Goal: Transaction & Acquisition: Purchase product/service

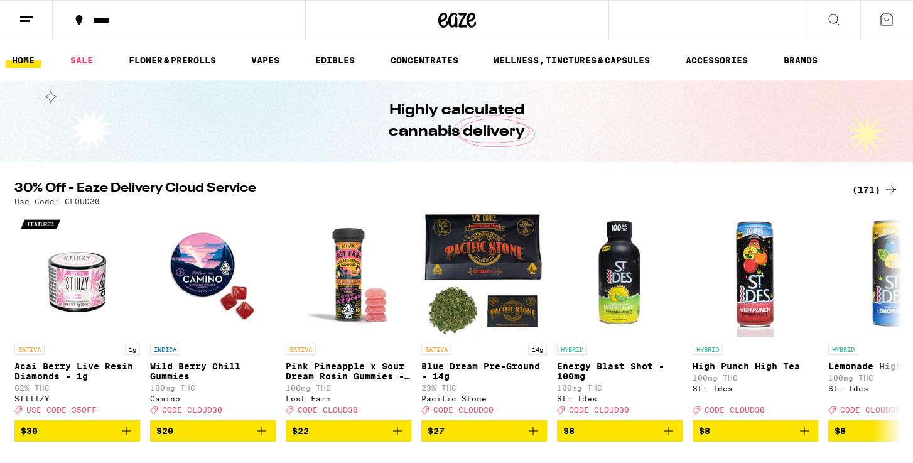
click at [834, 18] on icon at bounding box center [833, 19] width 15 height 15
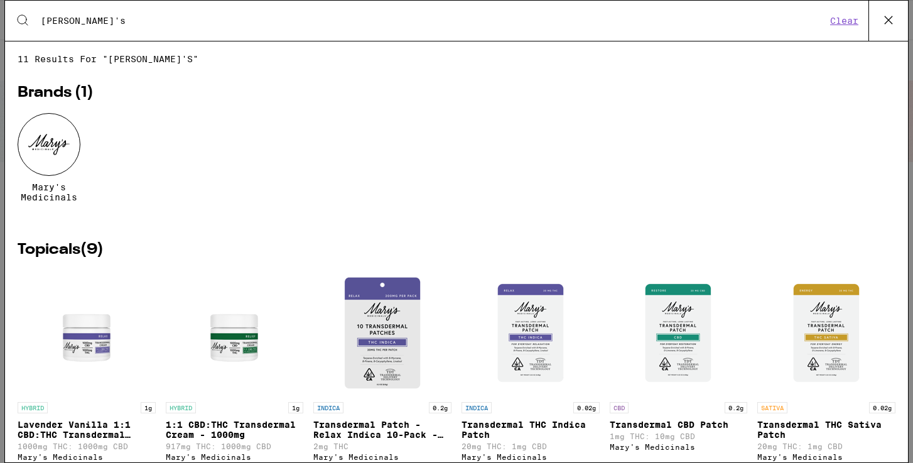
type input "[PERSON_NAME]'s"
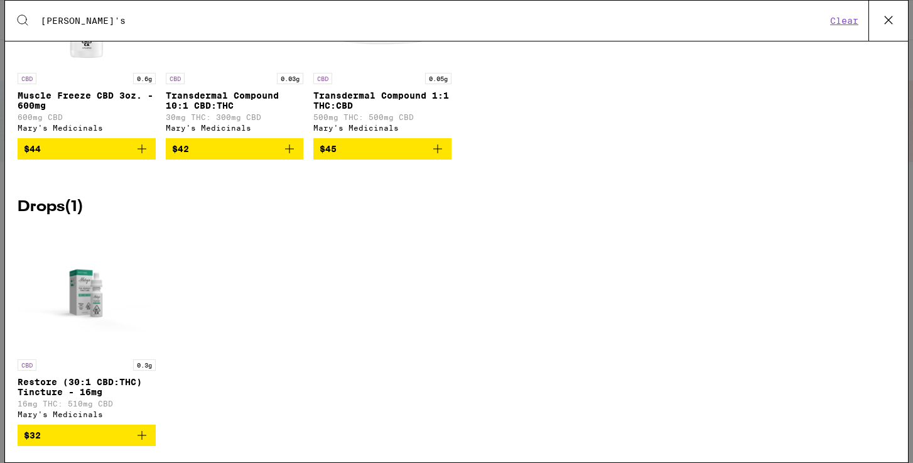
scroll to position [605, 0]
